Goal: Information Seeking & Learning: Learn about a topic

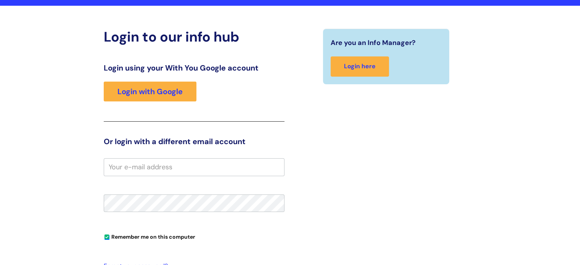
scroll to position [43, 0]
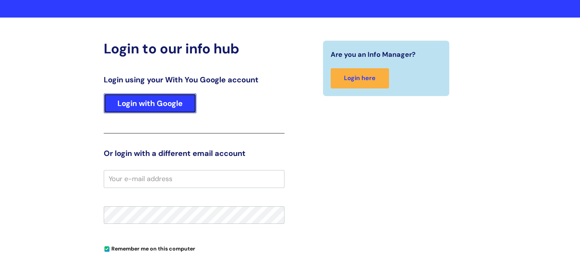
click at [149, 104] on link "Login with Google" at bounding box center [150, 103] width 93 height 20
click at [166, 106] on link "Login with Google" at bounding box center [150, 103] width 93 height 20
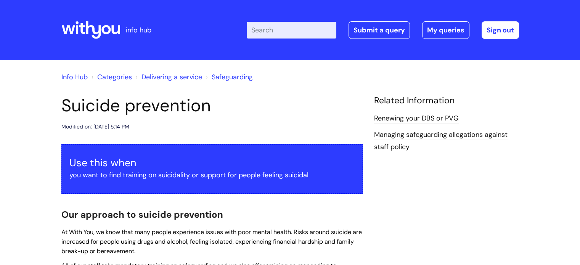
click at [74, 76] on link "Info Hub" at bounding box center [74, 76] width 26 height 9
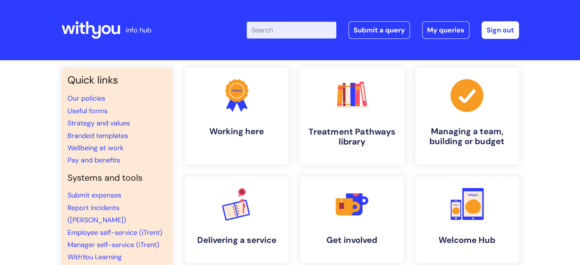
click at [378, 137] on h4 "Treatment Pathways library" at bounding box center [352, 137] width 93 height 21
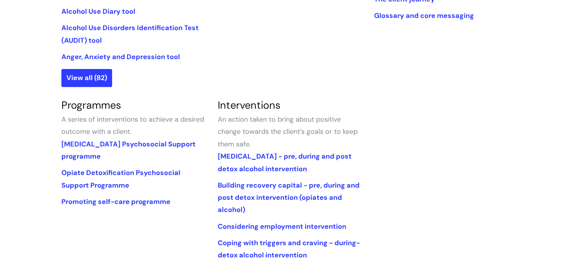
scroll to position [282, 0]
click at [123, 145] on link "Alcohol Detoxification Psychosocial Support programme" at bounding box center [128, 149] width 134 height 21
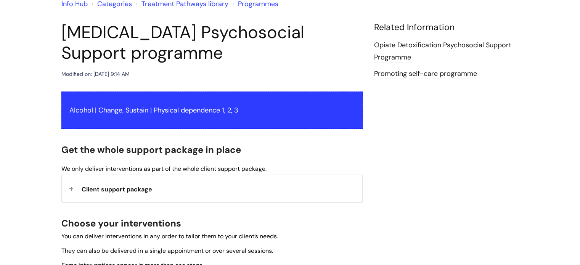
scroll to position [75, 0]
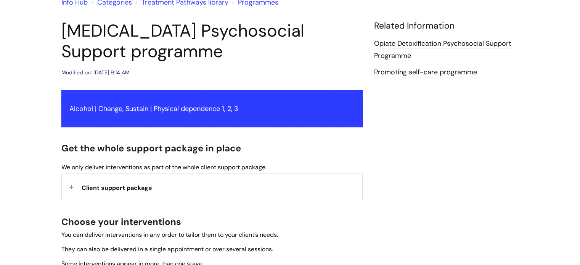
click at [97, 190] on span "Client support package" at bounding box center [117, 188] width 71 height 8
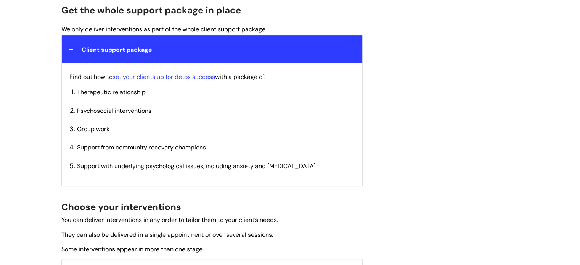
scroll to position [213, 0]
click at [173, 75] on link "set your clients up for detox success" at bounding box center [164, 76] width 103 height 8
